Goal: Go to known website: Access a specific website the user already knows

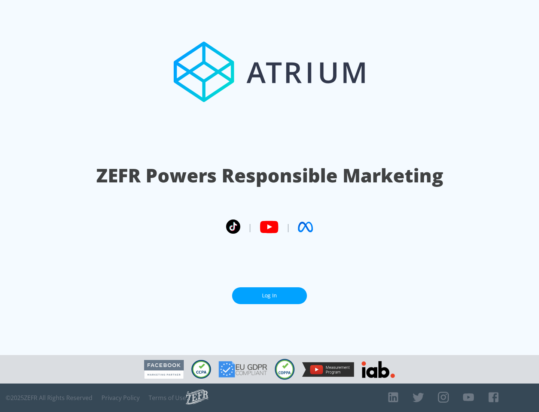
click at [269, 292] on link "Log In" at bounding box center [269, 295] width 75 height 17
